Goal: Information Seeking & Learning: Learn about a topic

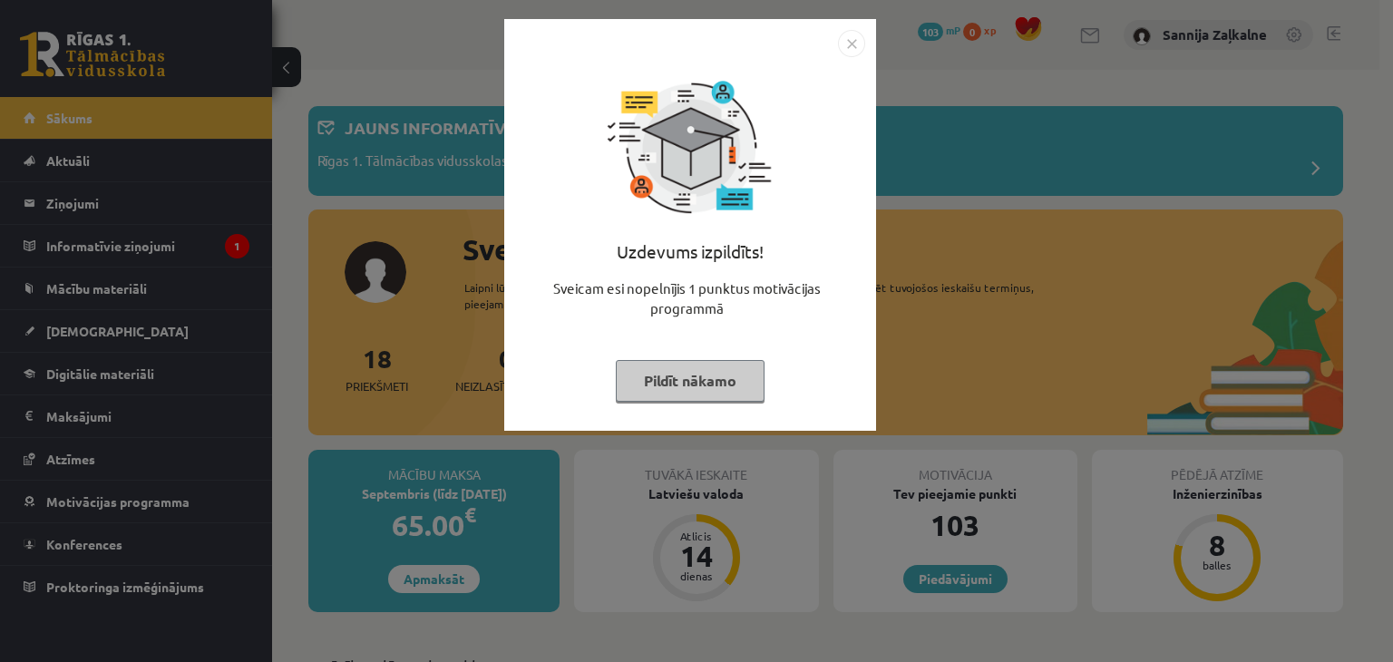
click at [859, 41] on img "Close" at bounding box center [851, 43] width 27 height 27
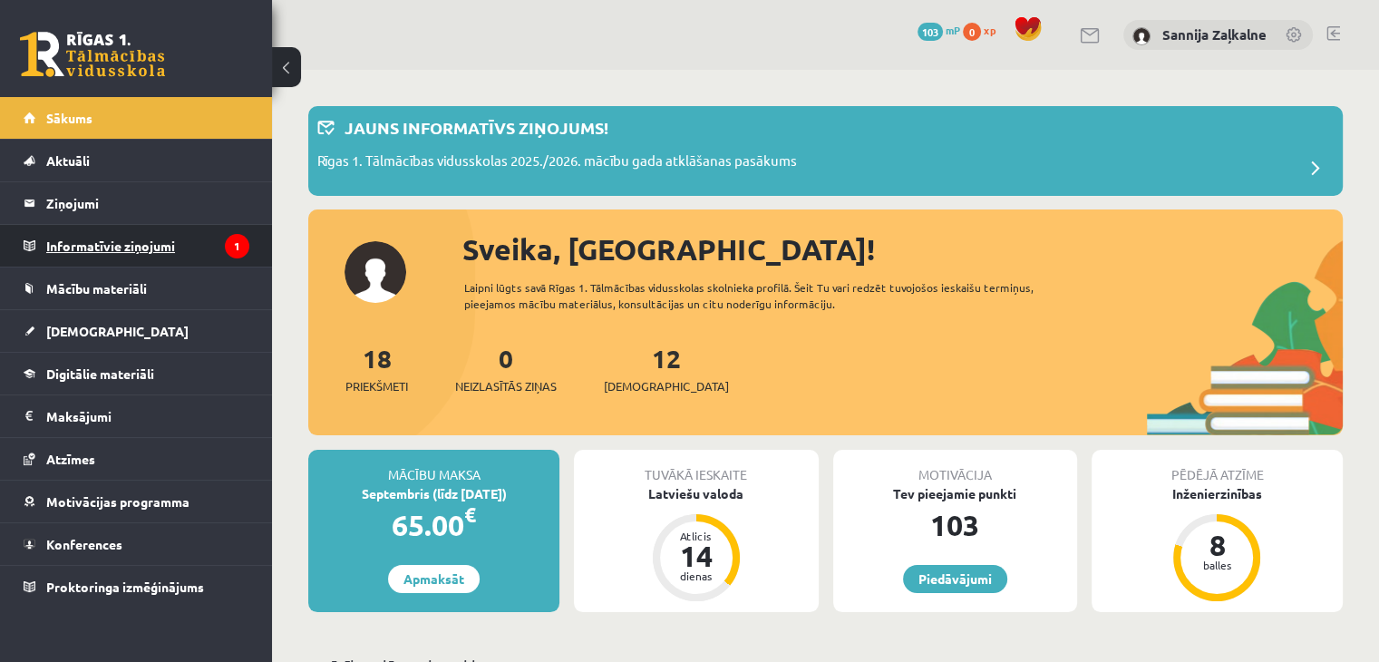
click at [138, 251] on legend "Informatīvie ziņojumi 1" at bounding box center [147, 246] width 203 height 42
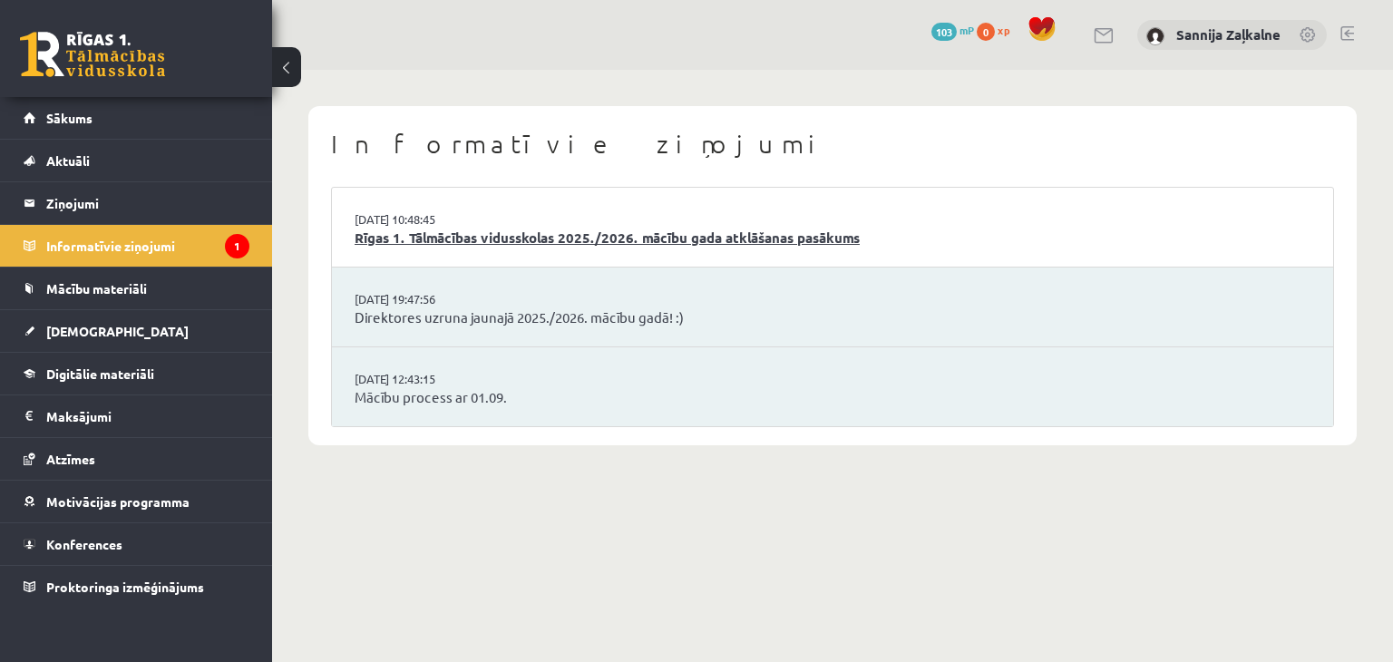
click at [531, 234] on link "Rīgas 1. Tālmācības vidusskolas 2025./2026. mācību gada atklāšanas pasākums" at bounding box center [832, 238] width 956 height 21
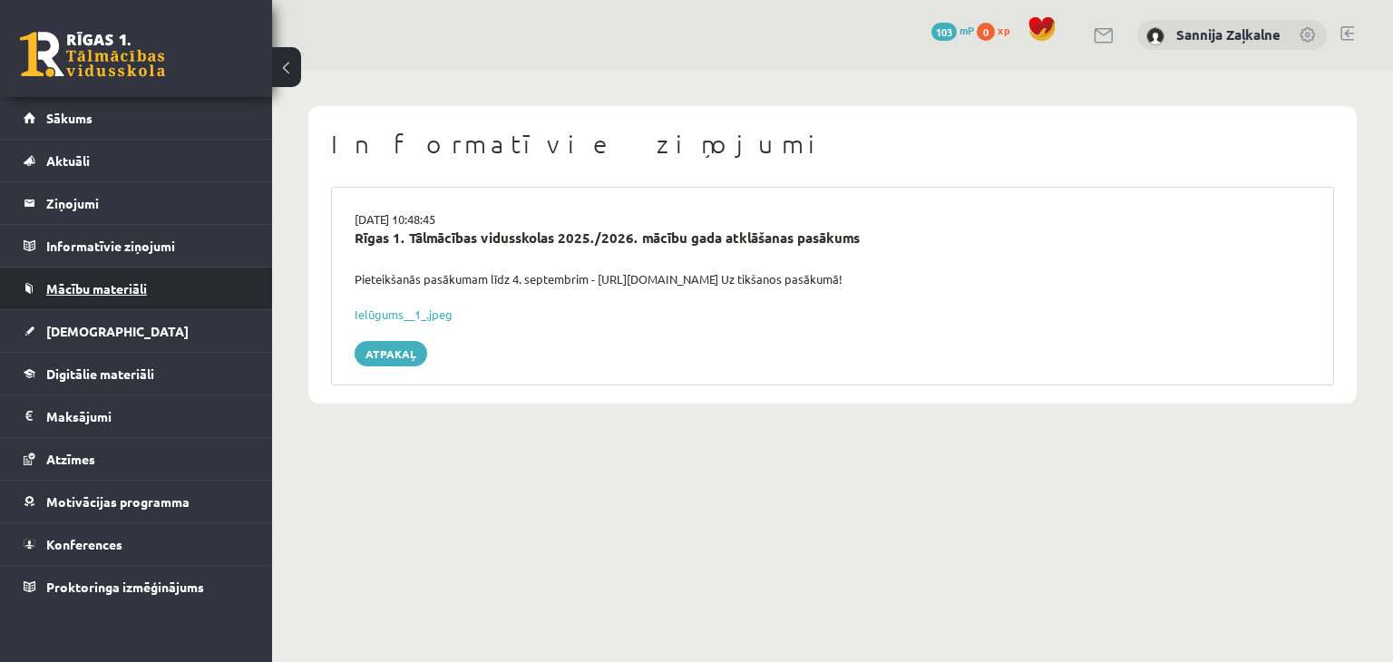
click at [221, 283] on link "Mācību materiāli" at bounding box center [137, 288] width 226 height 42
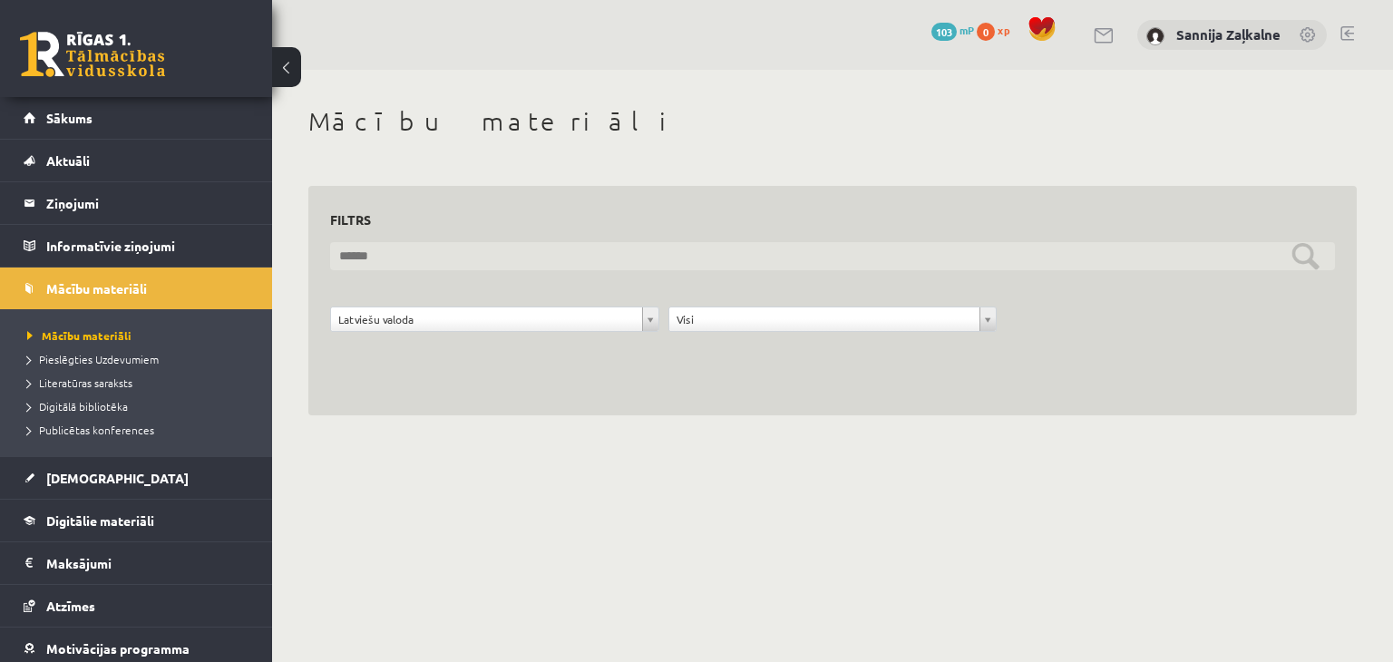
click at [1306, 255] on input "text" at bounding box center [832, 256] width 1005 height 28
click at [1302, 258] on input "text" at bounding box center [832, 256] width 1005 height 28
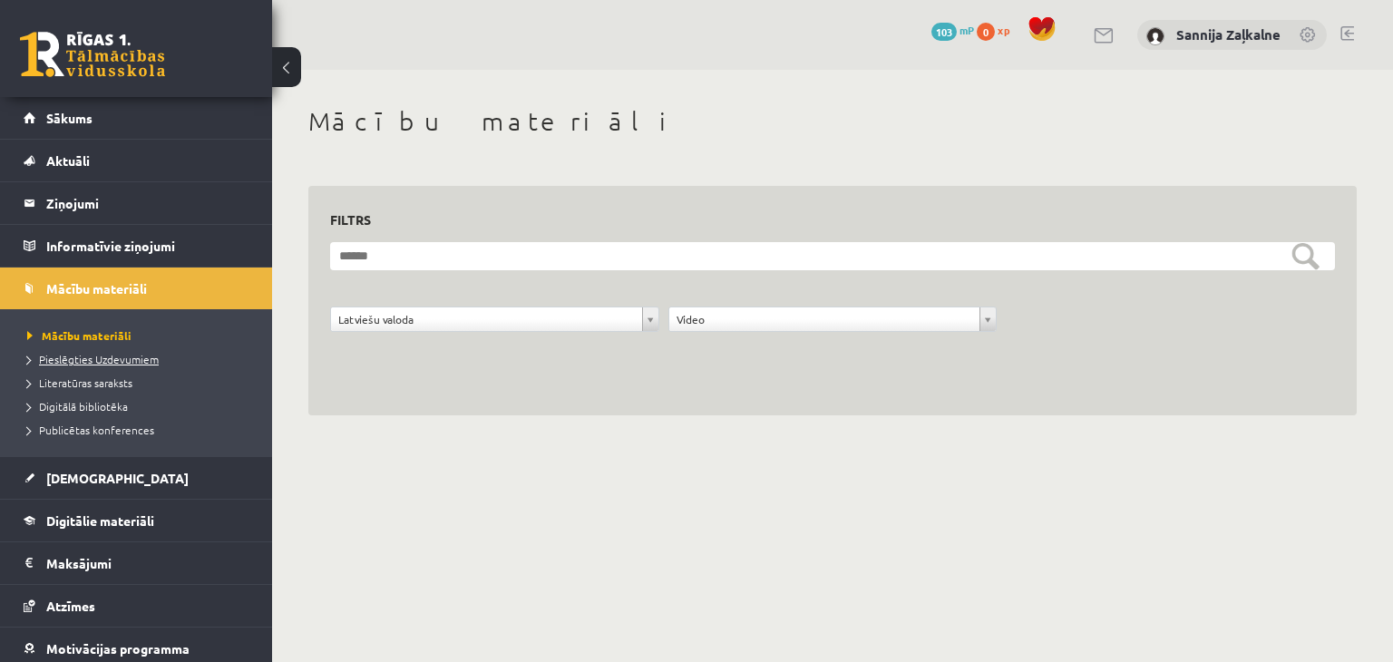
click at [136, 363] on span "Pieslēgties Uzdevumiem" at bounding box center [92, 359] width 131 height 15
click at [104, 383] on span "Literatūras saraksts" at bounding box center [79, 382] width 105 height 15
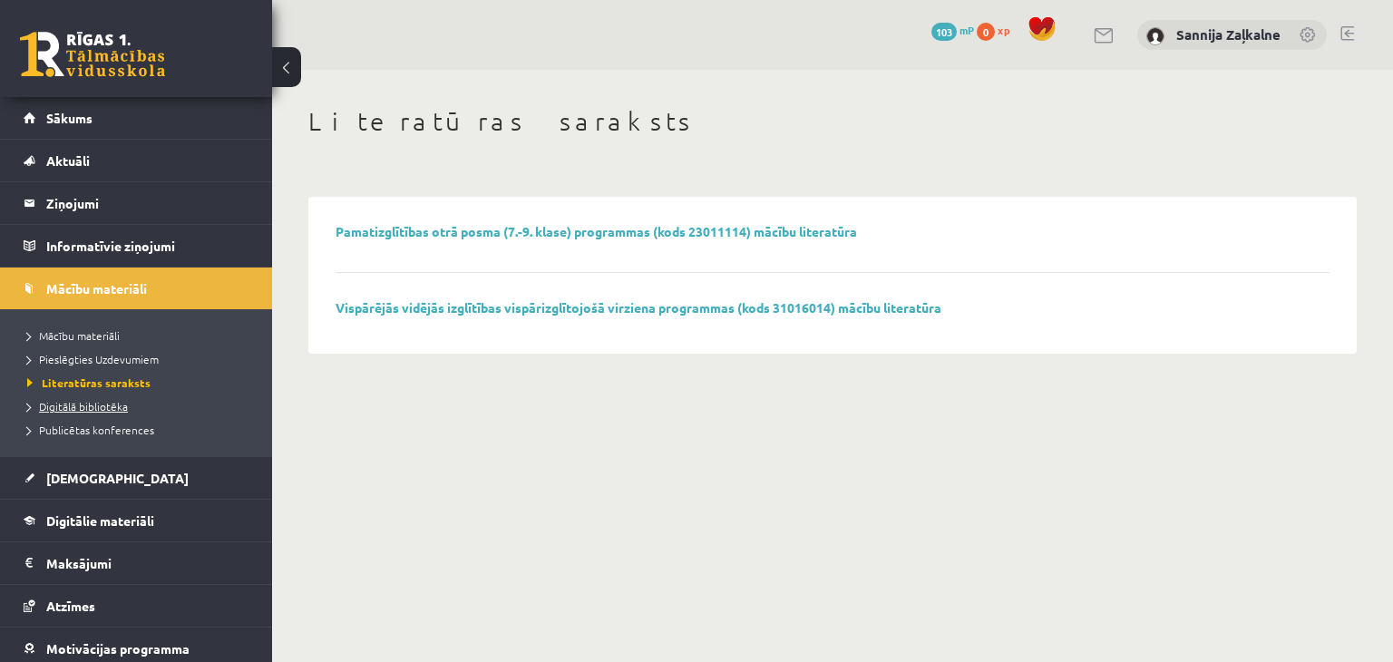
click at [116, 407] on span "Digitālā bibliotēka" at bounding box center [77, 406] width 101 height 15
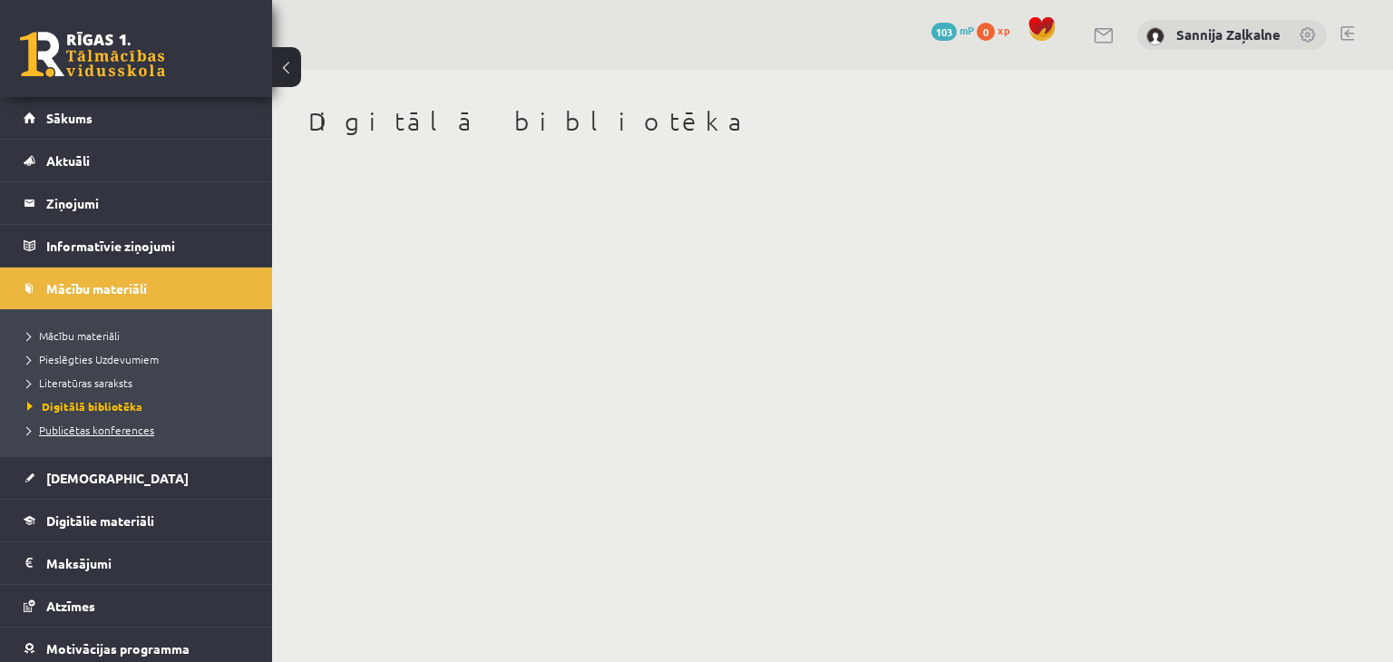
click at [117, 425] on span "Publicētas konferences" at bounding box center [90, 429] width 127 height 15
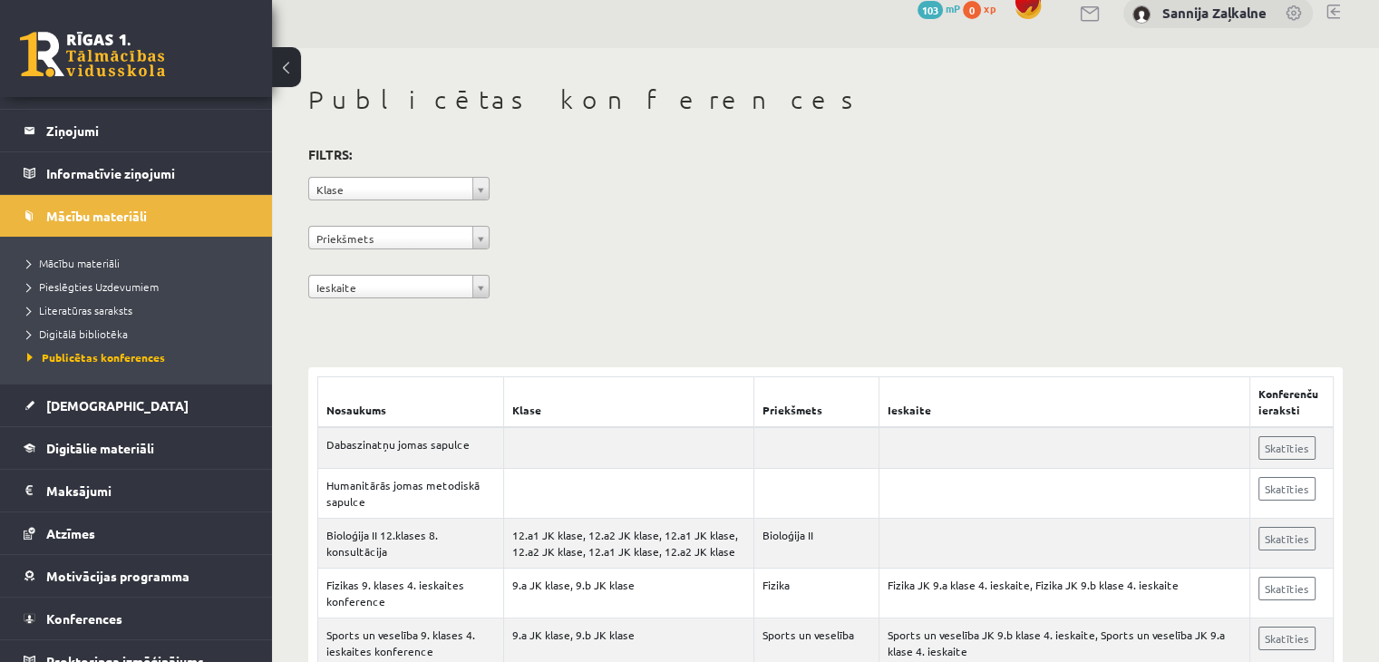
scroll to position [22, 0]
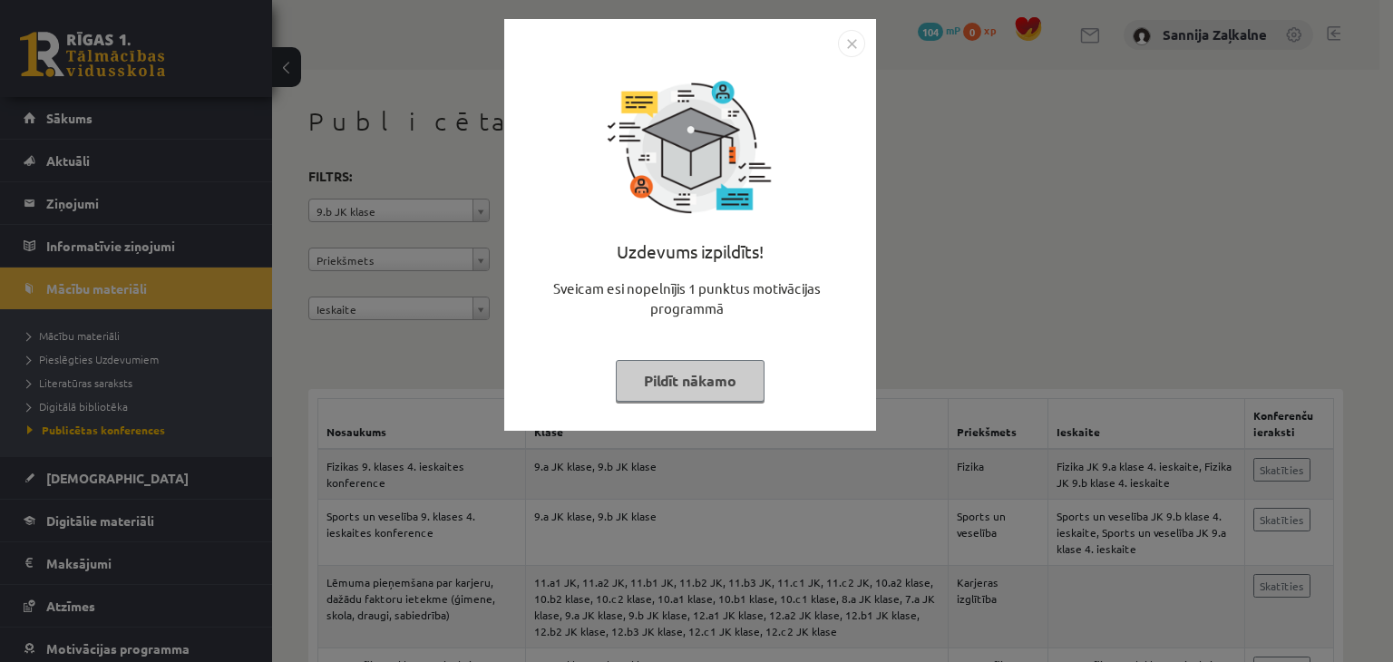
click at [852, 37] on img "Close" at bounding box center [851, 43] width 27 height 27
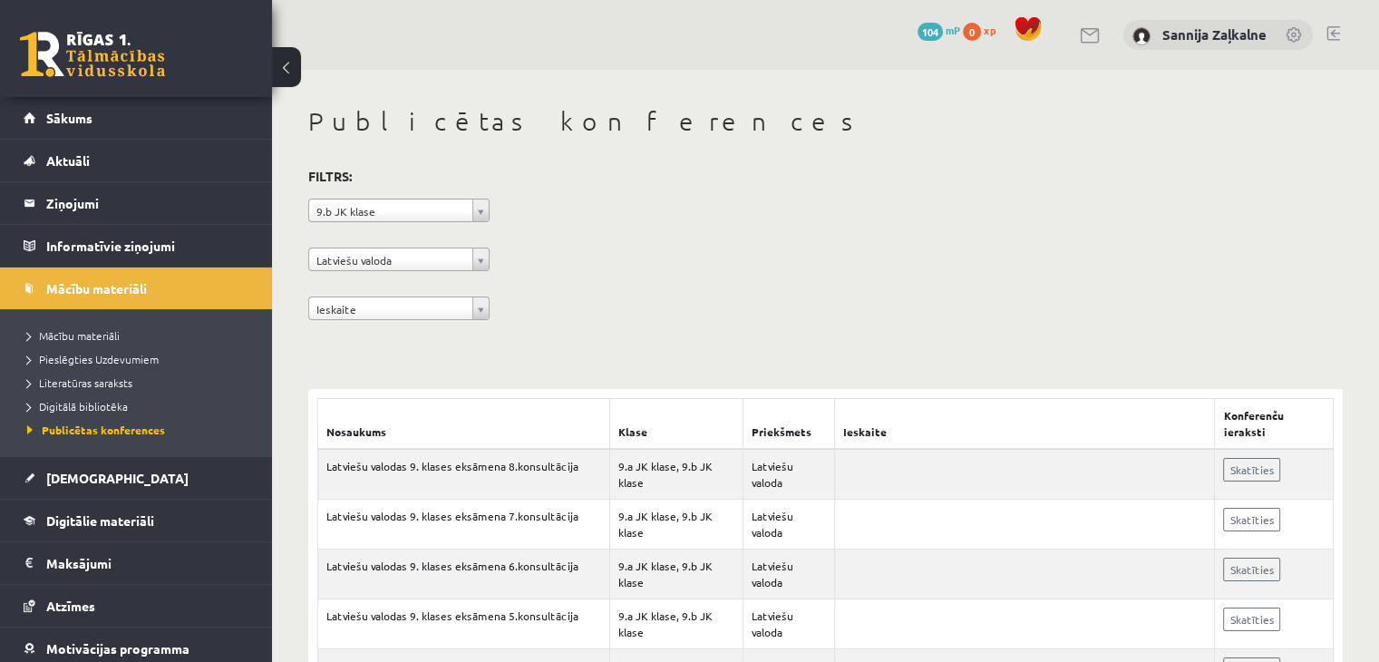
scroll to position [490, 0]
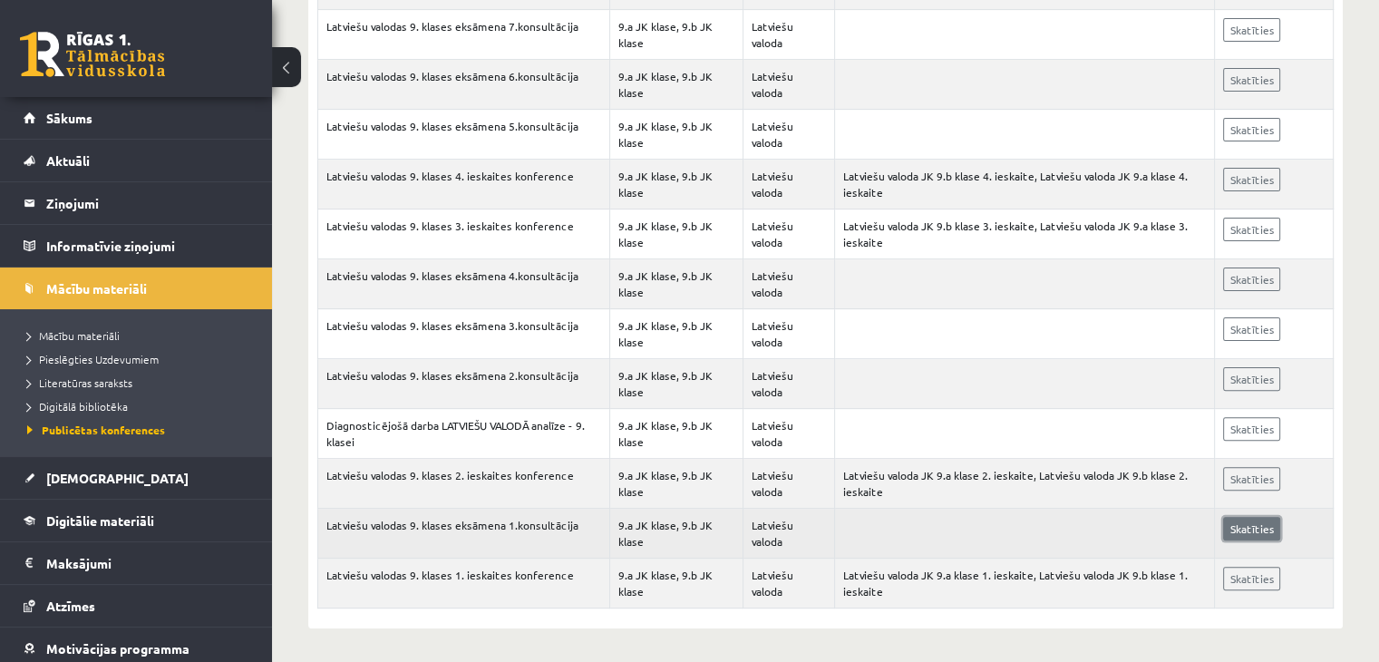
click at [1233, 527] on link "Skatīties" at bounding box center [1251, 529] width 57 height 24
